Goal: Information Seeking & Learning: Learn about a topic

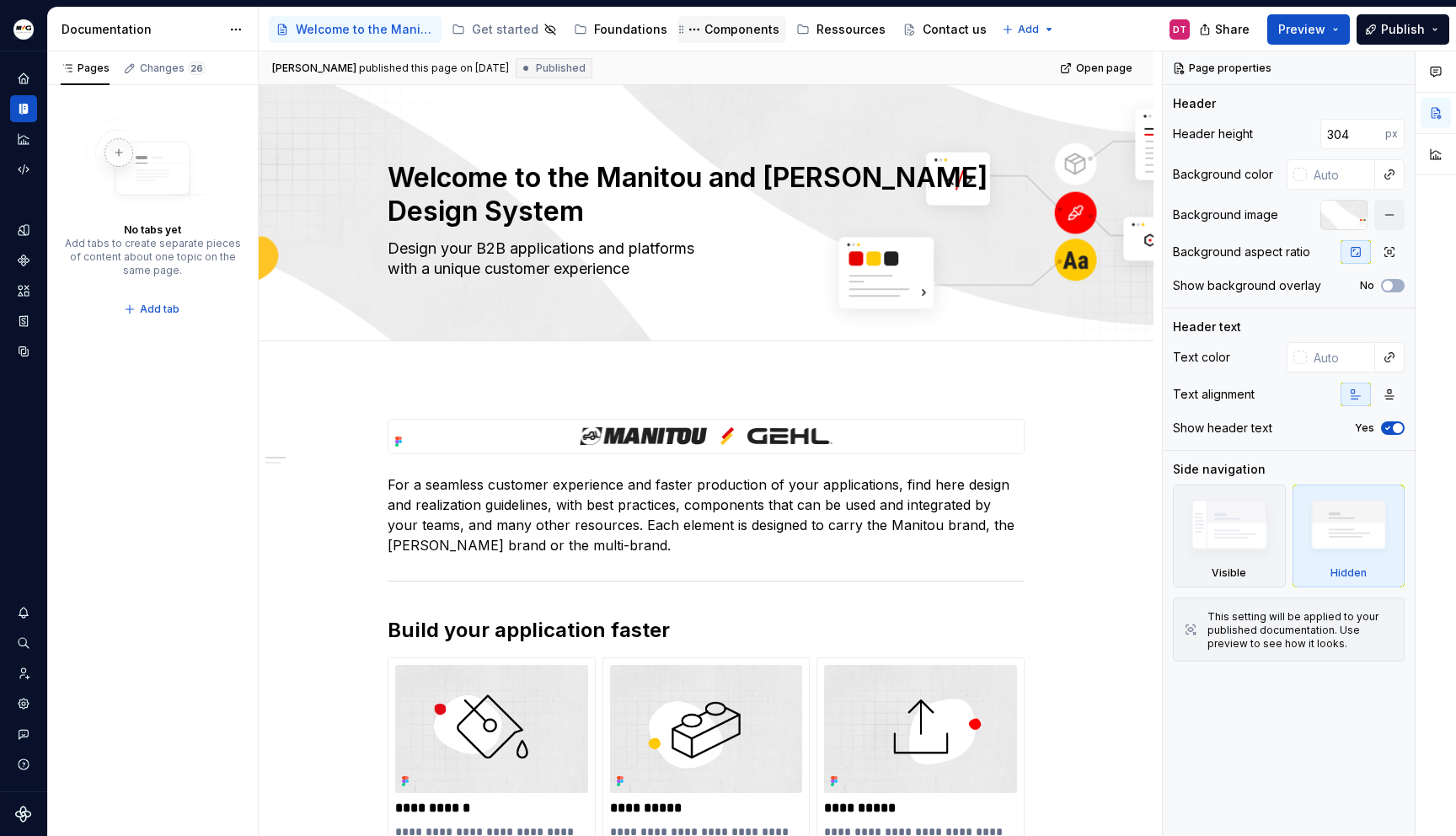
click at [741, 22] on div "Components" at bounding box center [742, 29] width 75 height 16
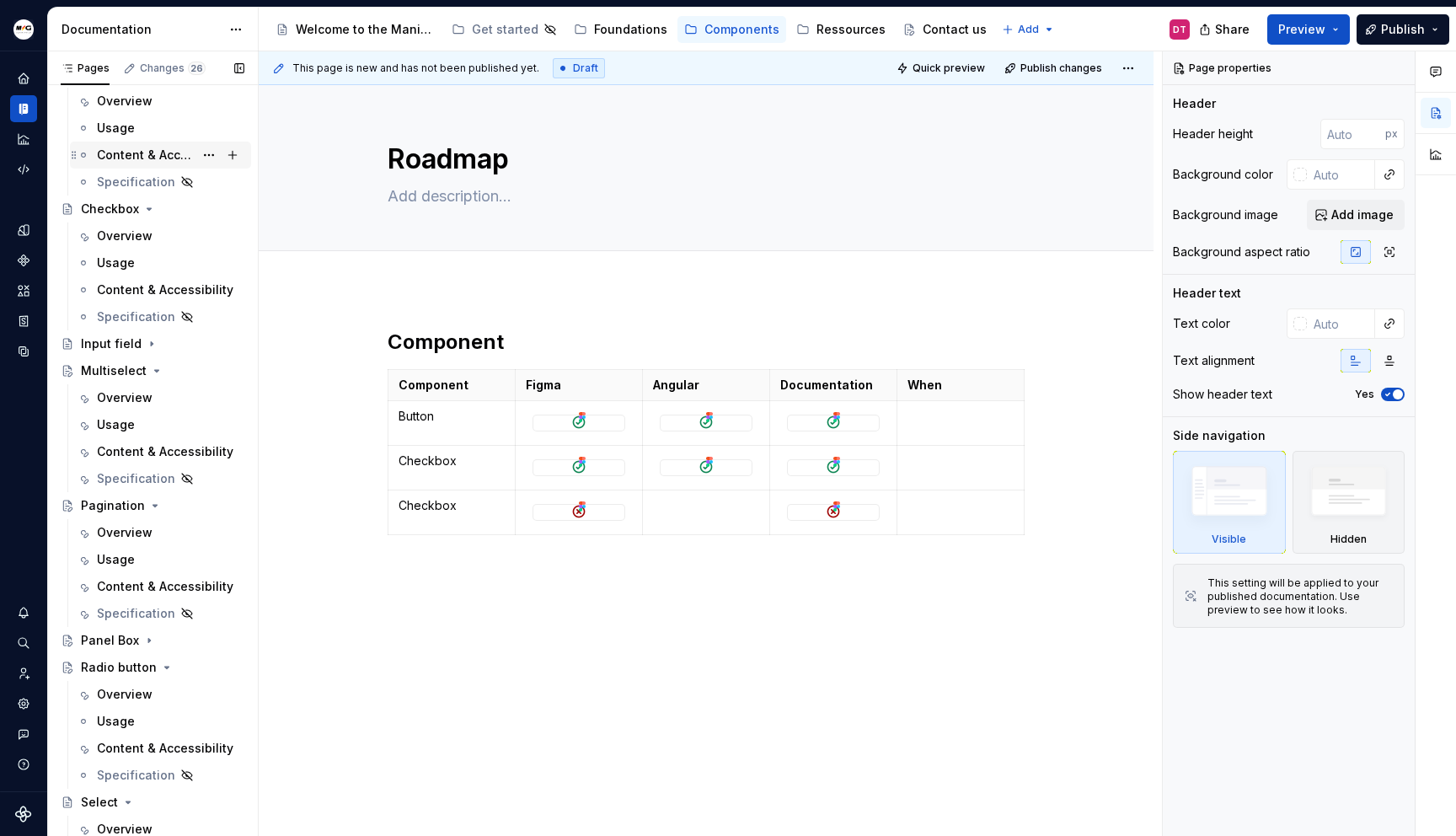
scroll to position [395, 0]
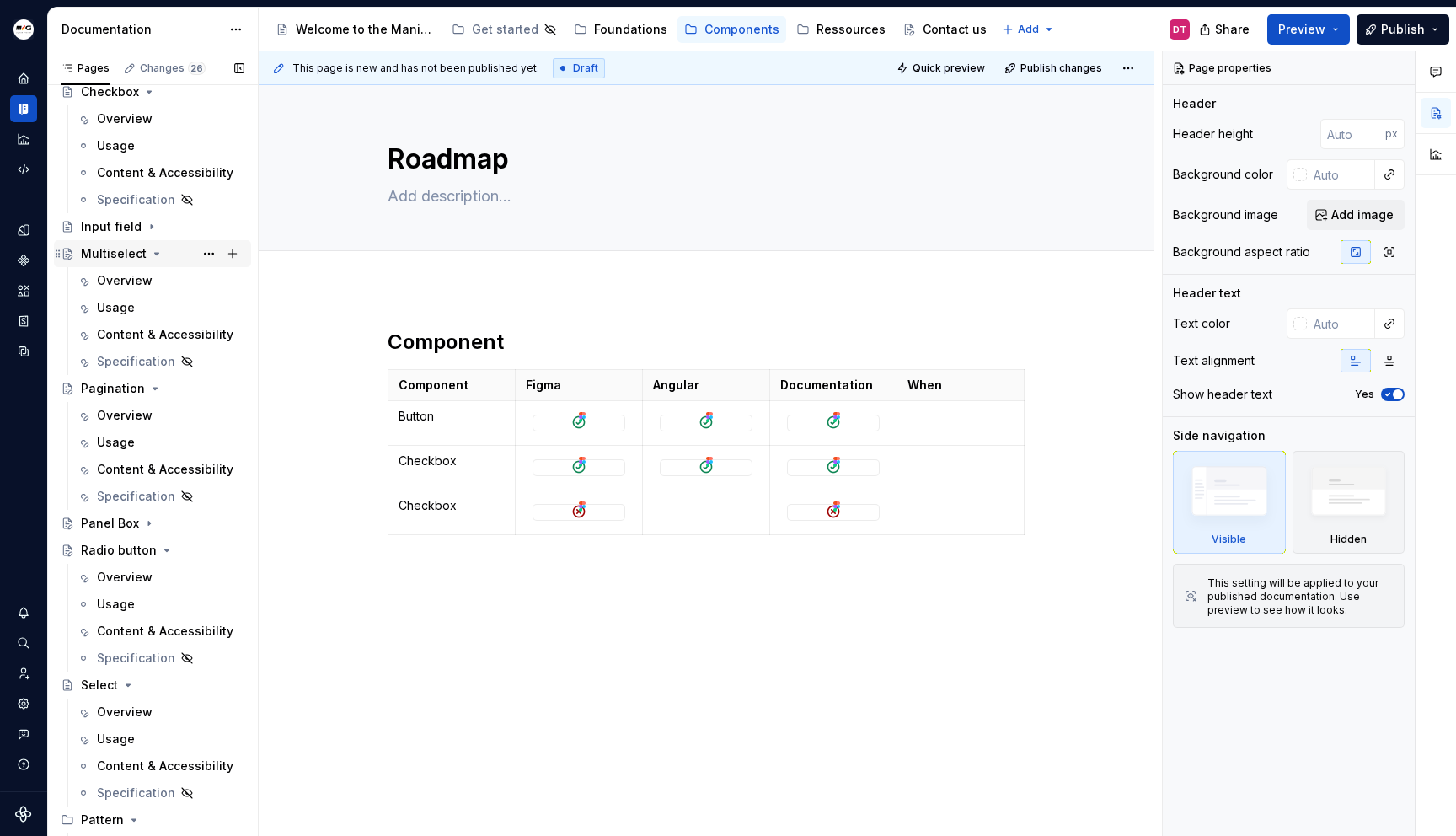
click at [118, 254] on div "Multiselect" at bounding box center [113, 254] width 66 height 16
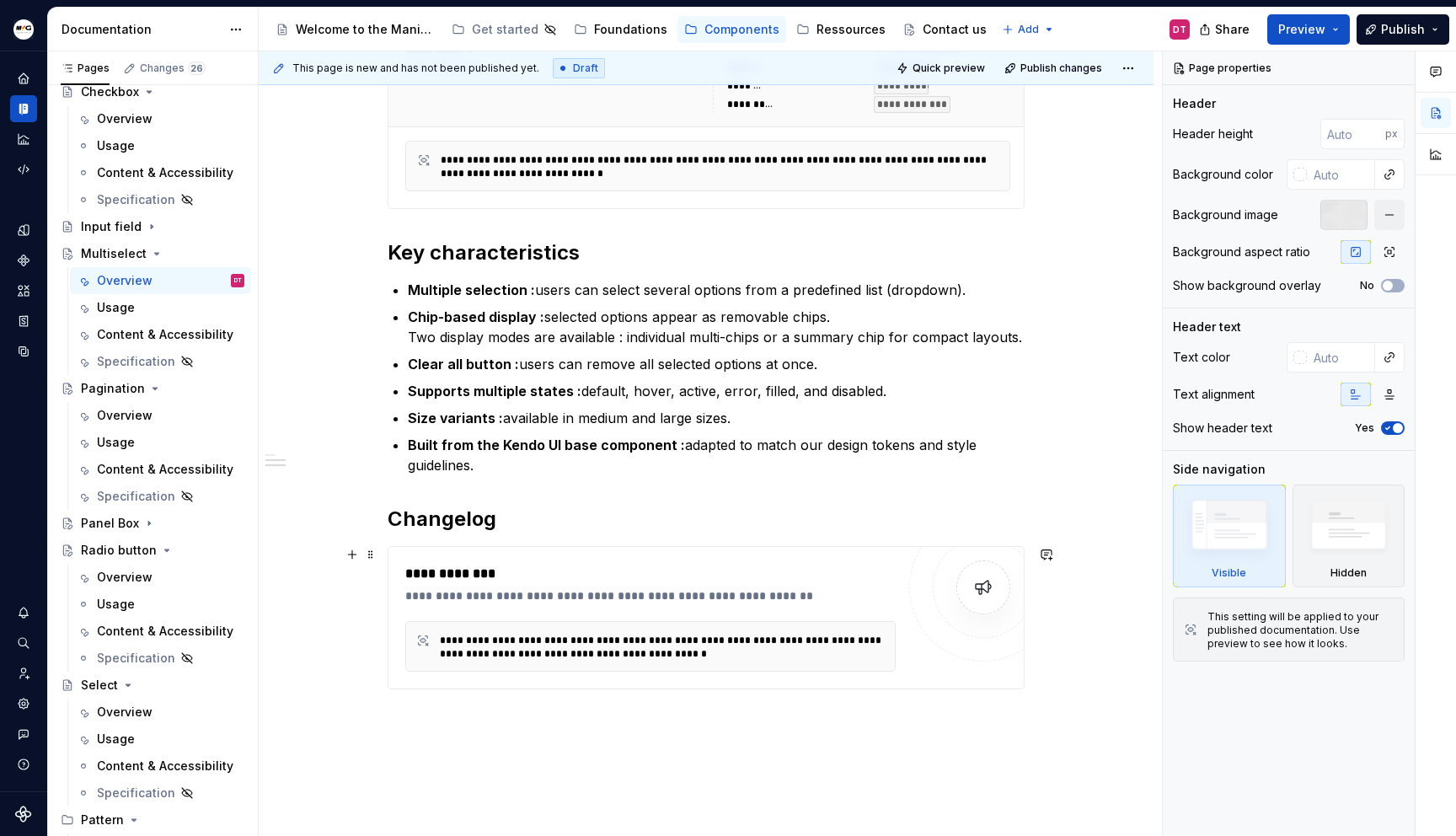
scroll to position [515, 0]
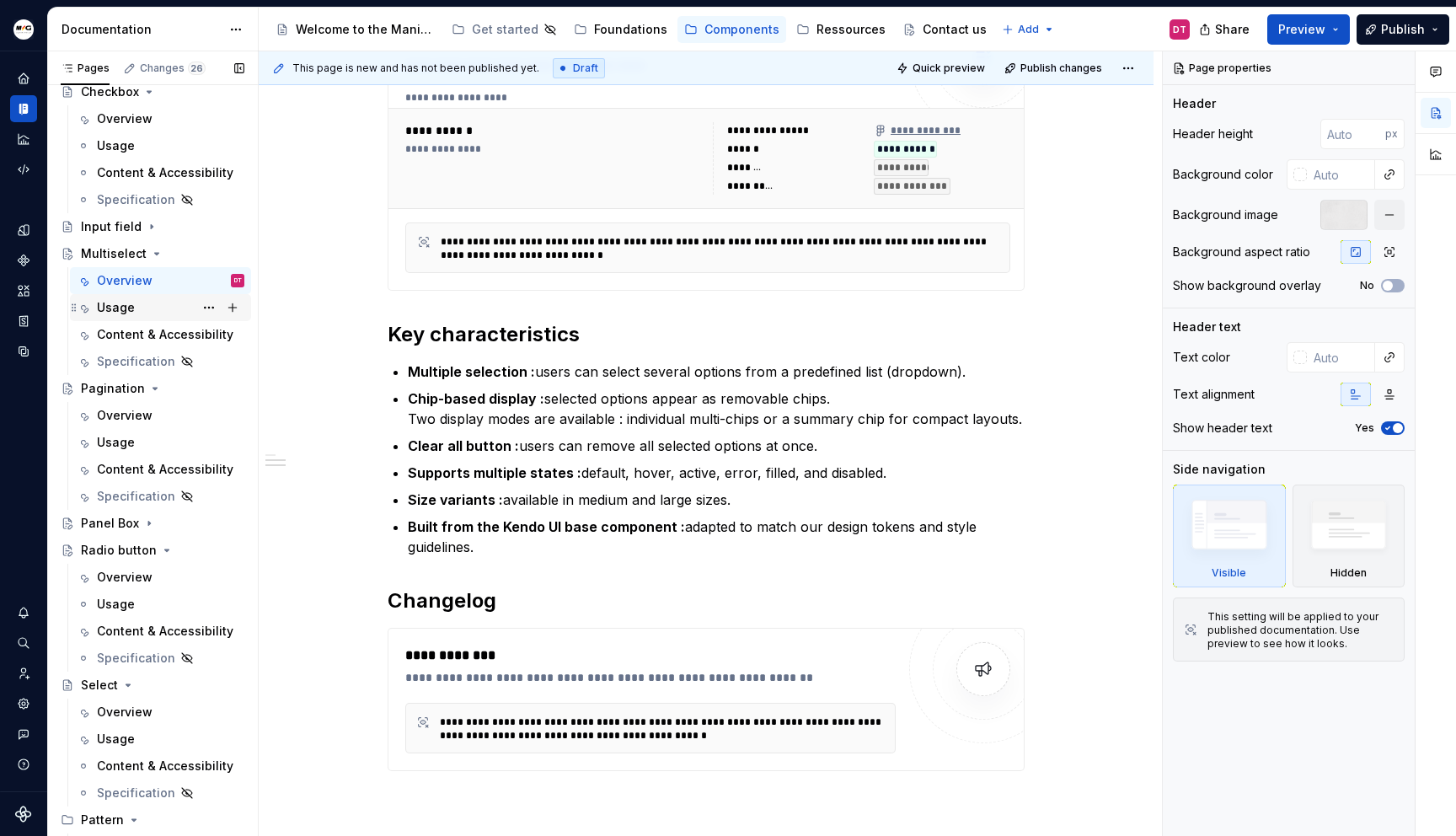
click at [124, 309] on div "Usage" at bounding box center [115, 308] width 38 height 16
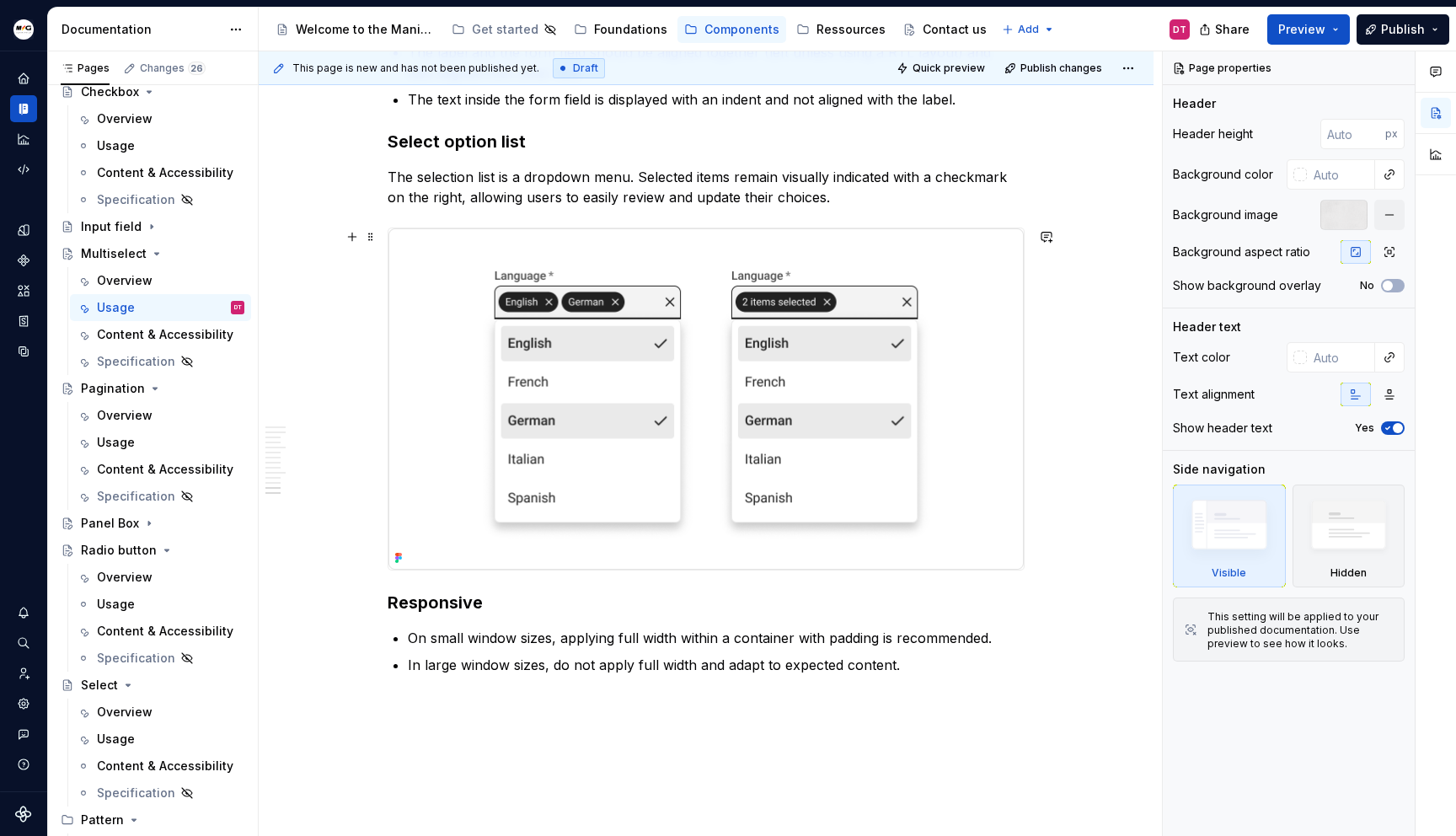
scroll to position [5114, 0]
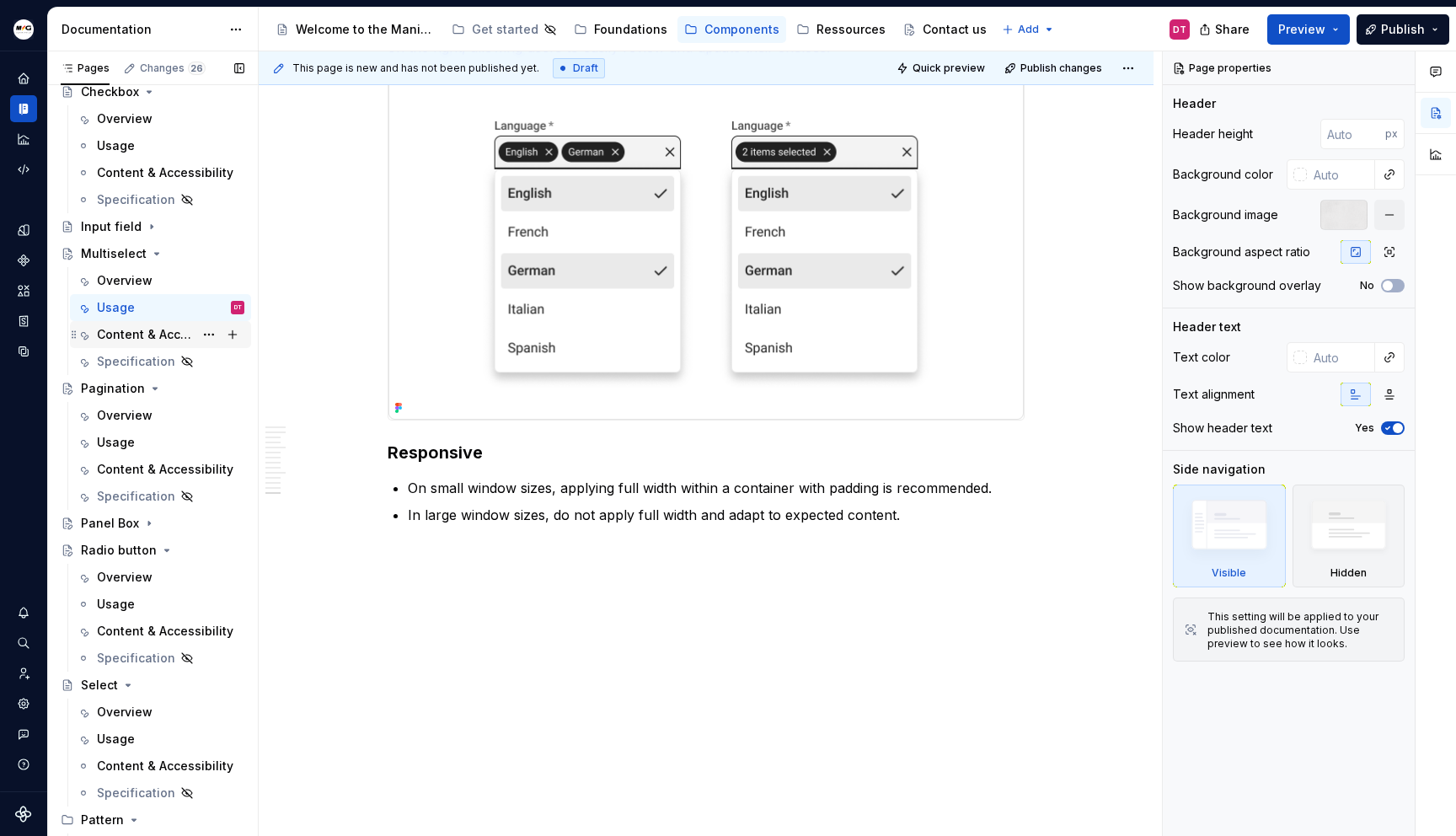
click at [122, 331] on div "Content & Accessibility" at bounding box center [146, 334] width 97 height 16
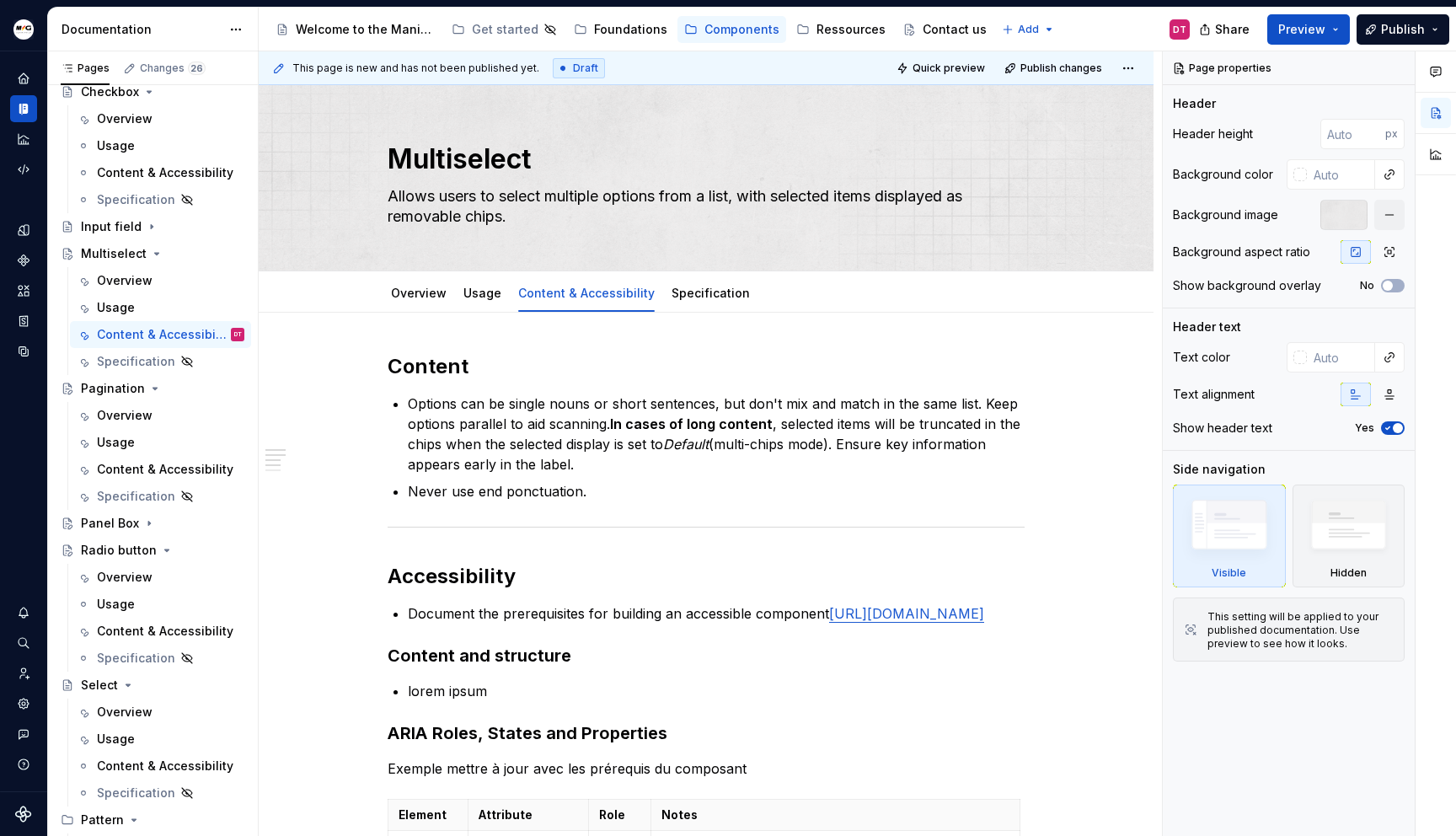
type textarea "*"
